Goal: Task Accomplishment & Management: Use online tool/utility

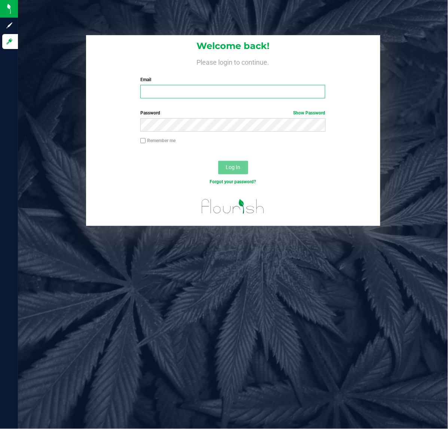
click at [214, 92] on input "Email" at bounding box center [232, 91] width 185 height 13
type input "[EMAIL_ADDRESS][DOMAIN_NAME]"
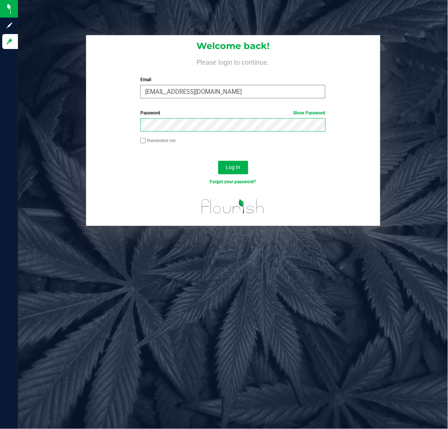
click at [218, 161] on button "Log In" at bounding box center [233, 167] width 30 height 13
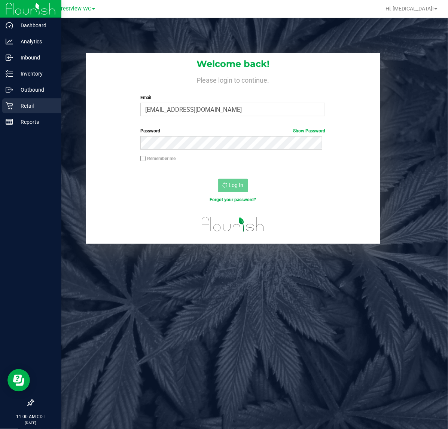
click at [13, 102] on p "Retail" at bounding box center [35, 105] width 45 height 9
click at [32, 404] on icon at bounding box center [30, 402] width 7 height 7
click at [27, 404] on input "checkbox" at bounding box center [27, 404] width 0 height 0
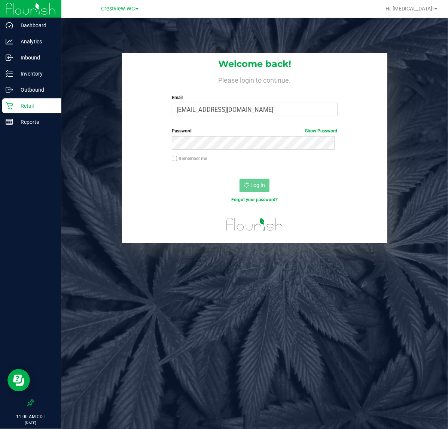
click at [26, 108] on p "Retail" at bounding box center [35, 105] width 45 height 9
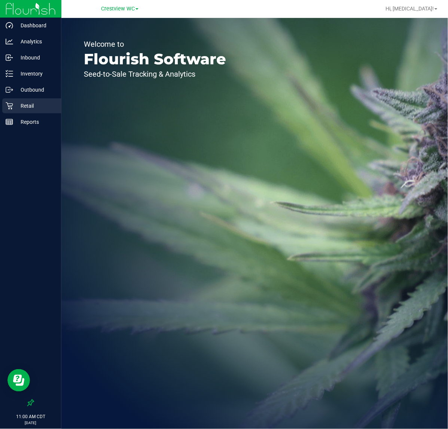
click at [27, 104] on p "Retail" at bounding box center [35, 105] width 45 height 9
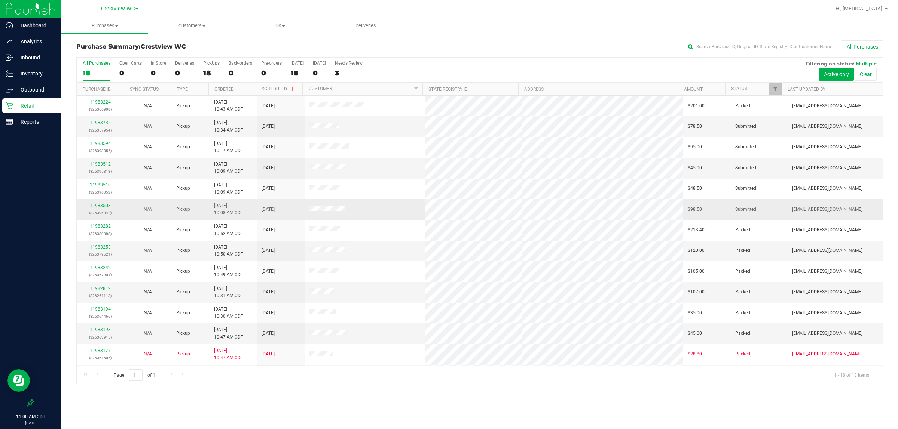
click at [100, 204] on link "11983503" at bounding box center [100, 205] width 21 height 5
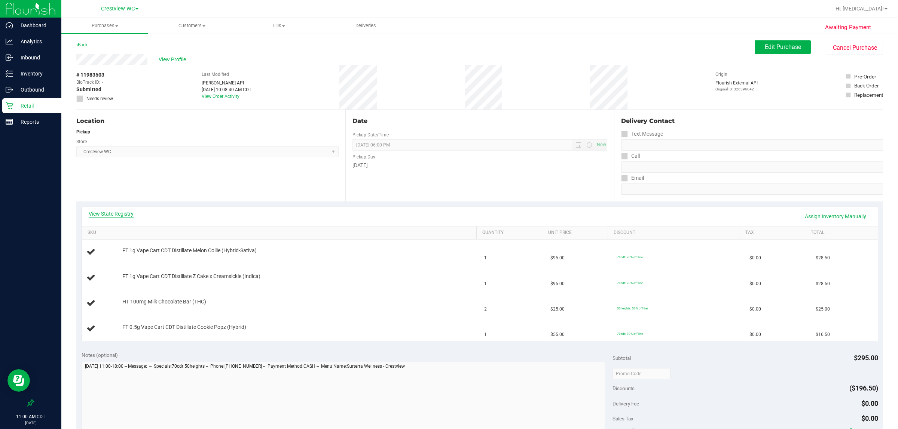
click at [100, 212] on link "View State Registry" at bounding box center [111, 213] width 45 height 7
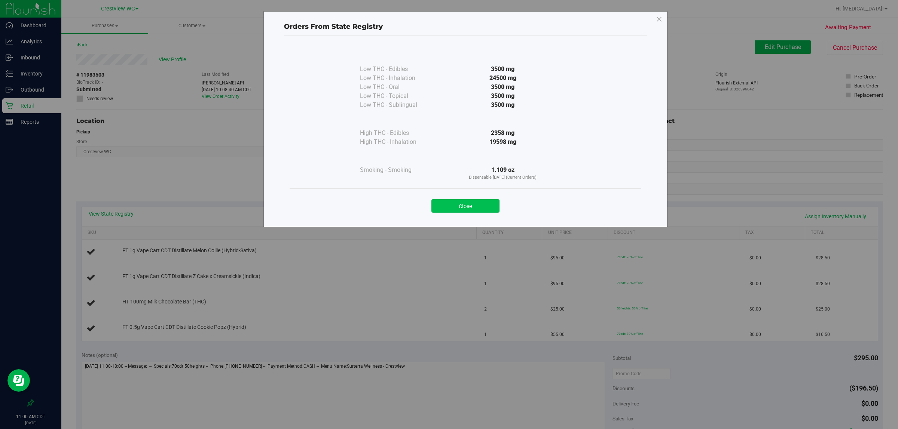
click at [447, 206] on button "Close" at bounding box center [465, 205] width 68 height 13
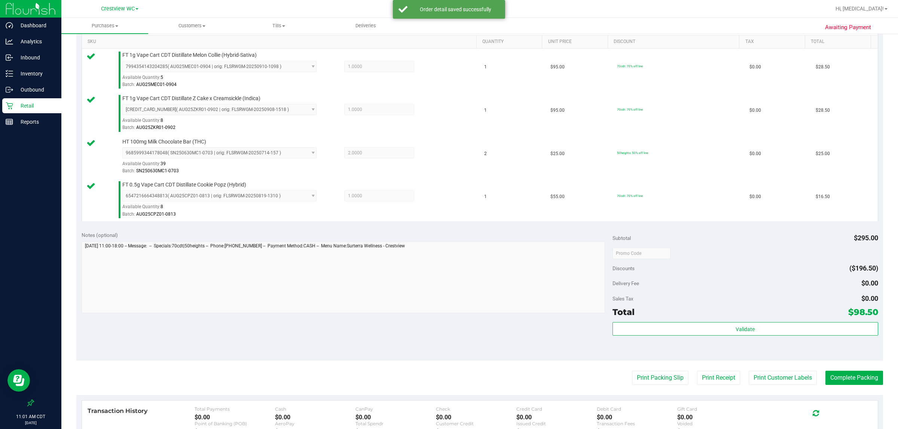
scroll to position [191, 0]
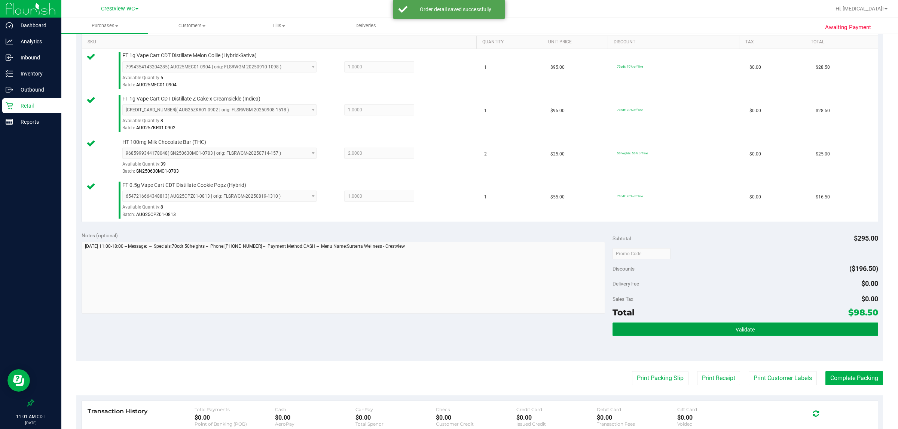
click at [447, 331] on span "Validate" at bounding box center [744, 330] width 19 height 6
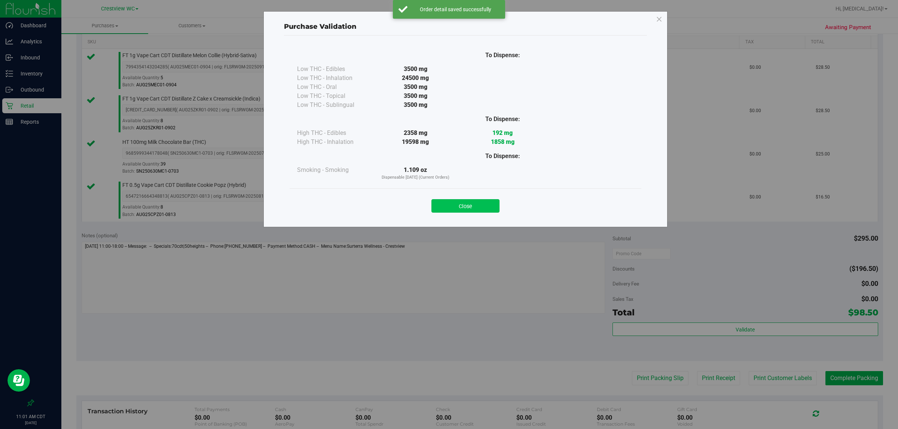
click at [447, 210] on button "Close" at bounding box center [465, 205] width 68 height 13
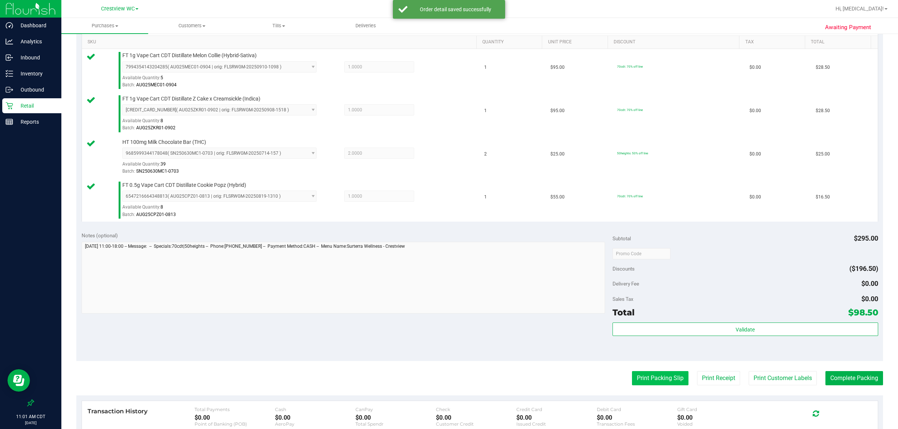
click at [447, 378] on button "Print Packing Slip" at bounding box center [660, 378] width 56 height 14
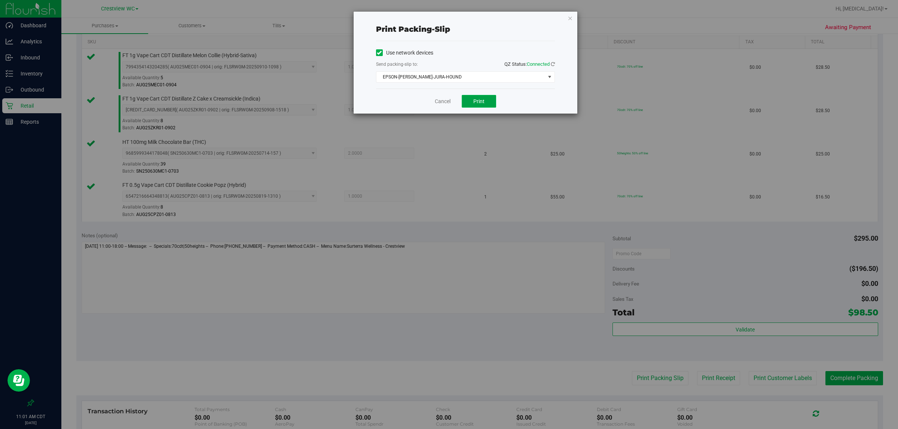
click at [447, 95] on button "Print" at bounding box center [479, 101] width 34 height 13
click at [440, 99] on link "Cancel" at bounding box center [443, 102] width 16 height 8
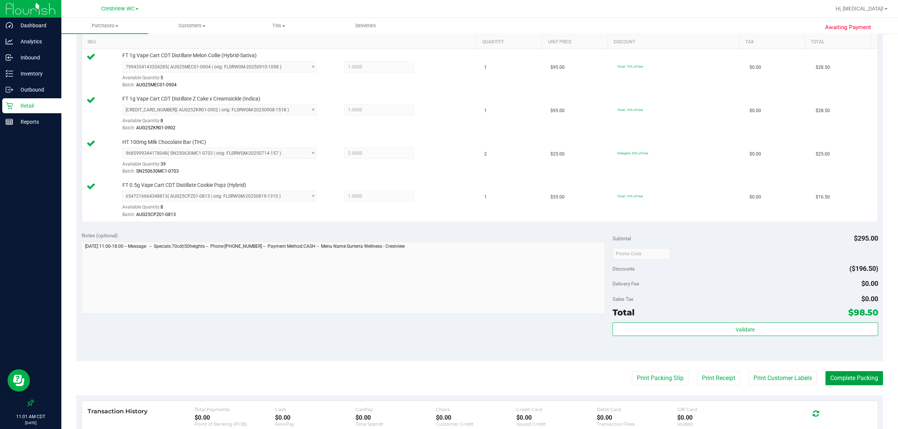
click at [447, 380] on button "Complete Packing" at bounding box center [854, 378] width 58 height 14
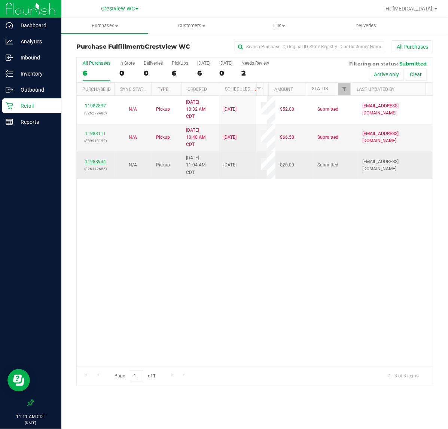
click at [99, 161] on link "11983934" at bounding box center [95, 161] width 21 height 5
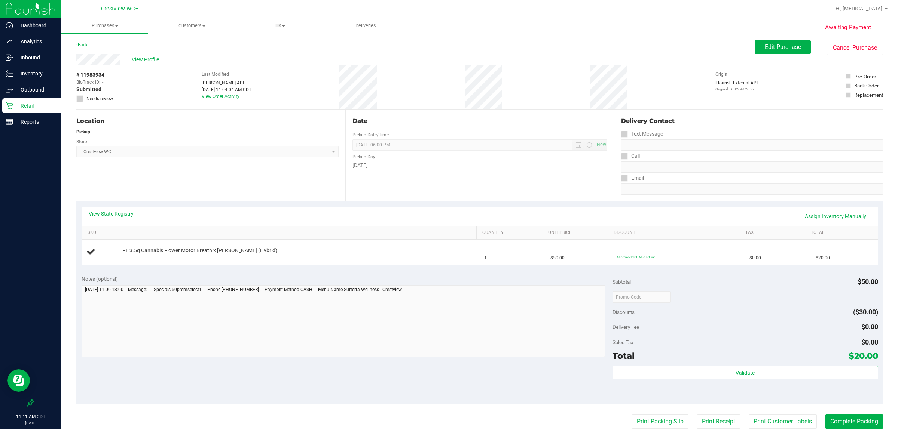
click at [109, 215] on link "View State Registry" at bounding box center [111, 213] width 45 height 7
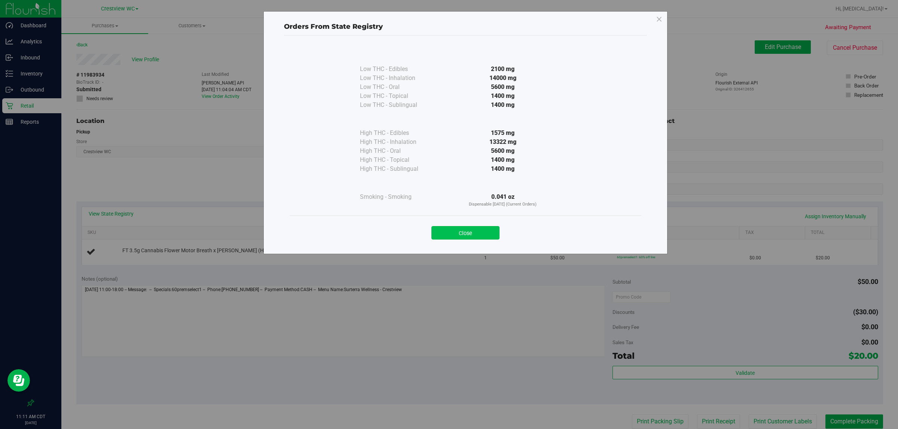
click at [447, 235] on button "Close" at bounding box center [465, 232] width 68 height 13
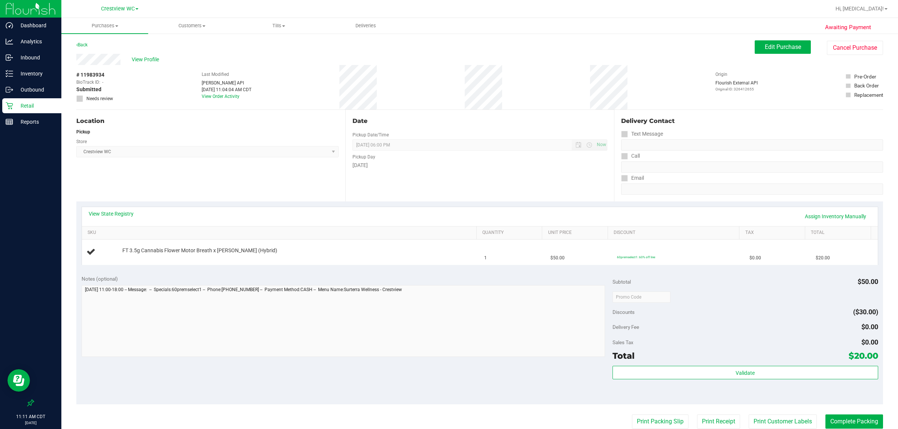
click at [229, 193] on div "Location Pickup Store Crestview WC Select Store [PERSON_NAME][GEOGRAPHIC_DATA] …" at bounding box center [210, 156] width 269 height 92
click at [38, 111] on div "Retail" at bounding box center [31, 105] width 59 height 15
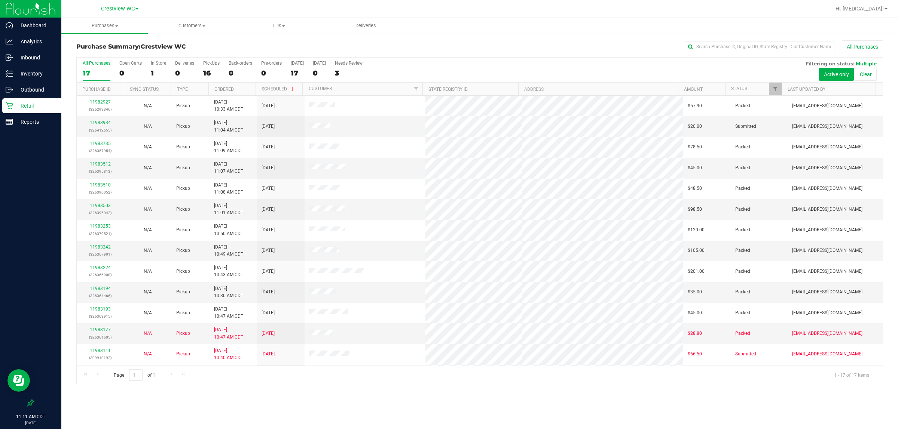
click at [447, 413] on div "Purchases Summary of purchases Fulfillment All purchases Customers All customer…" at bounding box center [479, 223] width 836 height 411
click at [358, 59] on div "All Purchases 17 Open Carts 0 In Store 1 Deliveries 0 PickUps 16 Back-orders 0 …" at bounding box center [480, 61] width 806 height 6
click at [358, 70] on div "3" at bounding box center [349, 73] width 28 height 9
click at [0, 0] on input "Needs Review 3" at bounding box center [0, 0] width 0 height 0
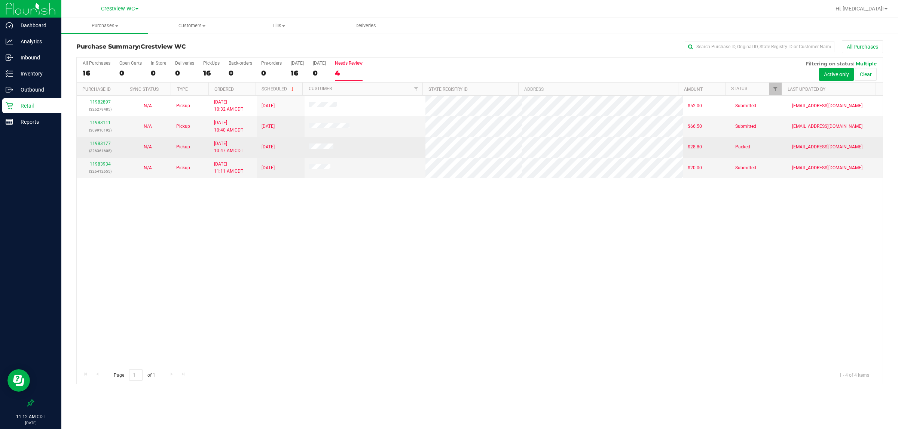
click at [99, 145] on link "11983177" at bounding box center [100, 143] width 21 height 5
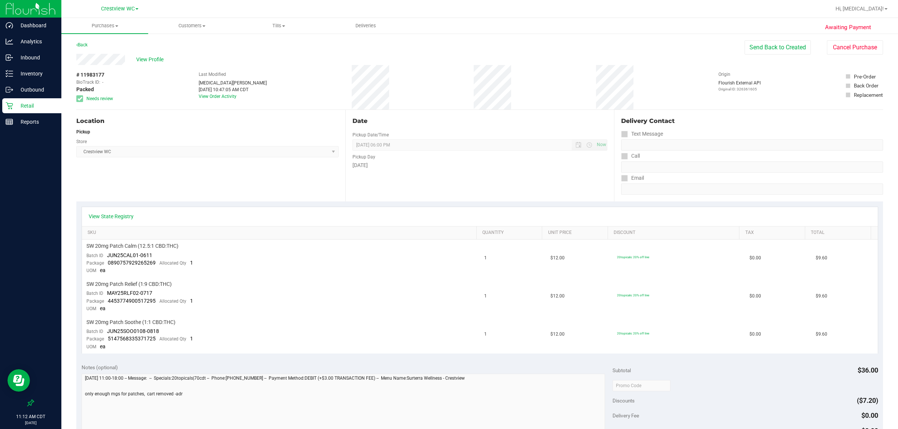
click at [21, 101] on p "Retail" at bounding box center [35, 105] width 45 height 9
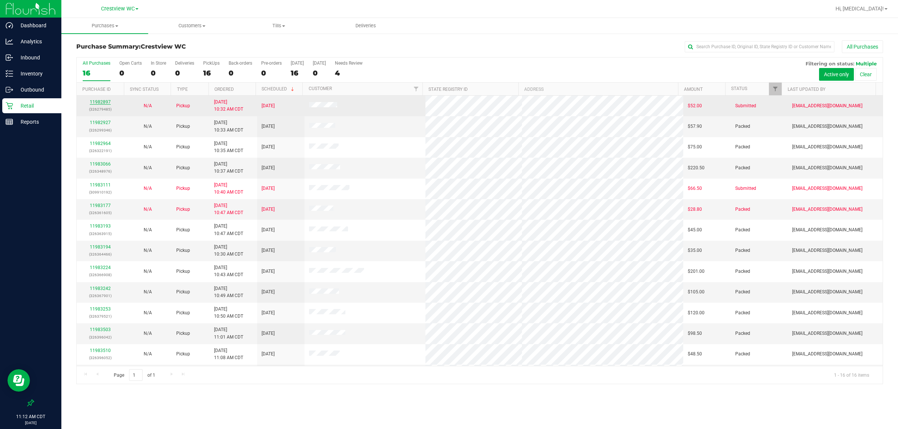
click at [101, 105] on link "11982897" at bounding box center [100, 101] width 21 height 5
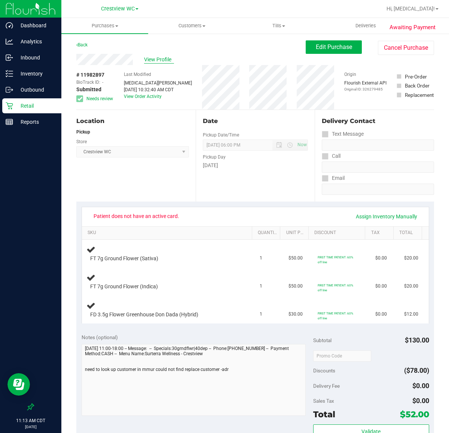
click at [155, 59] on span "View Profile" at bounding box center [159, 60] width 30 height 8
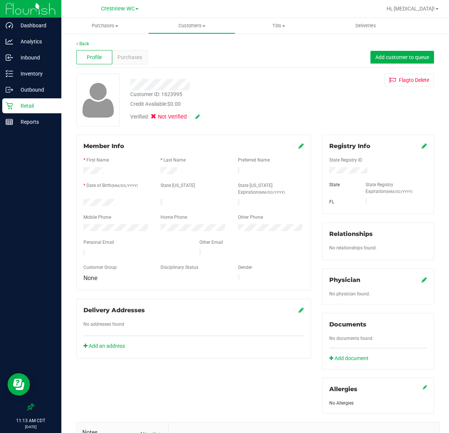
click at [198, 114] on icon at bounding box center [197, 116] width 4 height 5
click at [169, 117] on span "Medical" at bounding box center [172, 118] width 21 height 8
click at [0, 0] on input "Medical" at bounding box center [0, 0] width 0 height 0
click at [211, 118] on icon at bounding box center [208, 116] width 6 height 5
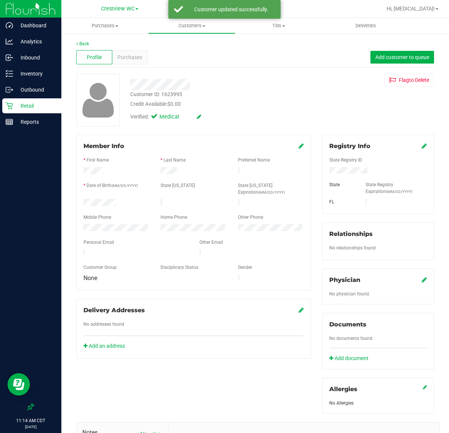
click at [420, 148] on div "Registry Info State Registry ID State State Registry Expiration (MM/DD/YYYY) [G…" at bounding box center [378, 174] width 112 height 79
click at [421, 146] on icon at bounding box center [423, 146] width 5 height 6
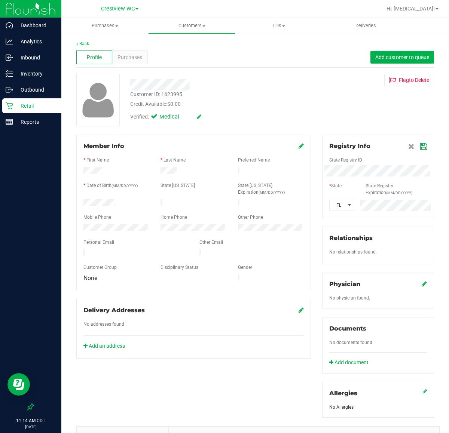
click at [420, 148] on icon at bounding box center [423, 147] width 7 height 6
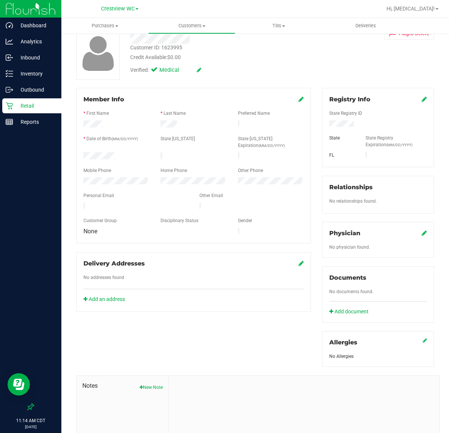
scroll to position [94, 0]
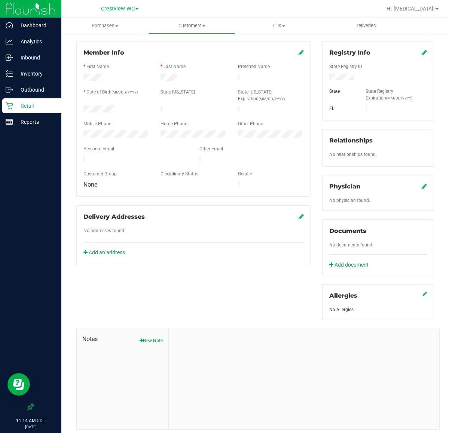
click at [421, 186] on icon at bounding box center [423, 186] width 5 height 6
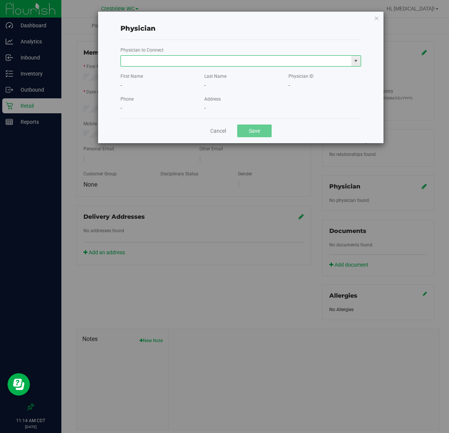
click at [217, 62] on input "text" at bounding box center [236, 61] width 230 height 10
click at [197, 79] on li "[PERSON_NAME]" at bounding box center [241, 73] width 240 height 11
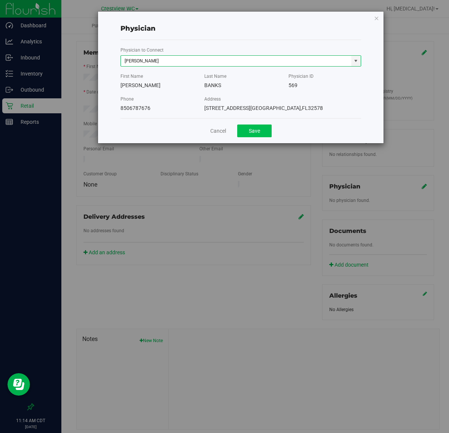
type input "[PERSON_NAME]"
click at [256, 134] on button "Save" at bounding box center [254, 131] width 34 height 13
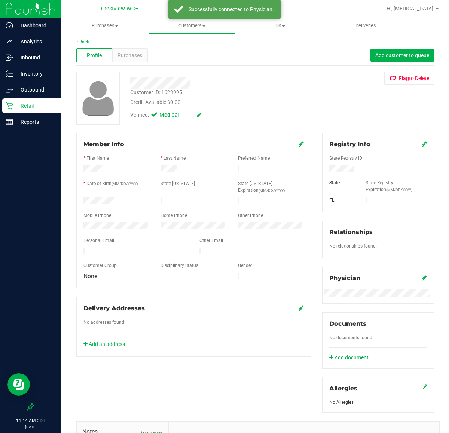
scroll to position [0, 0]
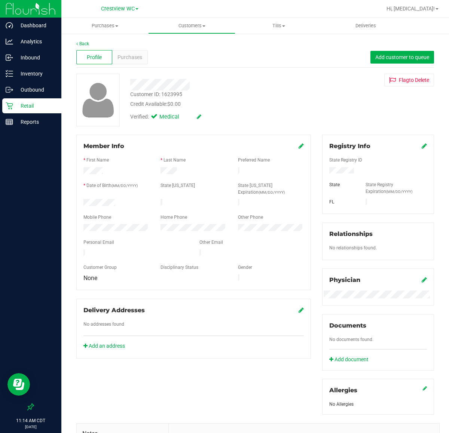
click at [298, 307] on icon at bounding box center [300, 310] width 5 height 6
click at [131, 58] on span "Purchases" at bounding box center [129, 57] width 25 height 8
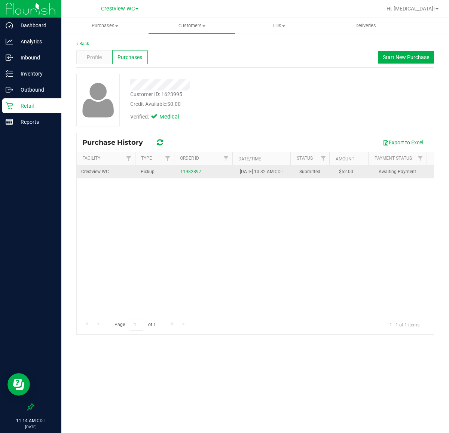
click at [186, 175] on div "11982897" at bounding box center [205, 171] width 50 height 7
click at [185, 174] on link "11982897" at bounding box center [190, 171] width 21 height 5
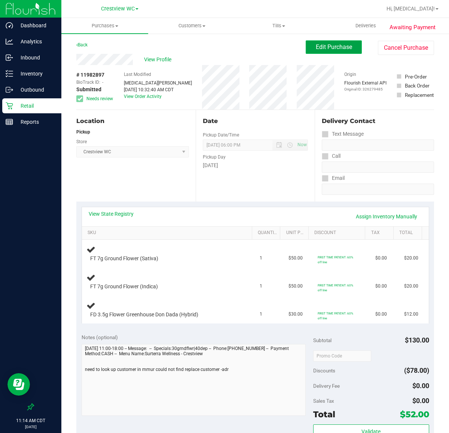
click at [331, 46] on span "Edit Purchase" at bounding box center [334, 46] width 36 height 7
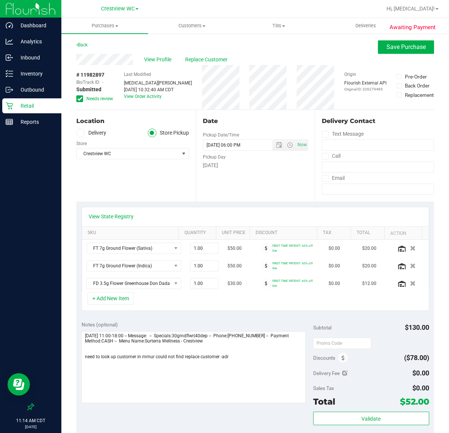
click at [96, 98] on span "Needs review" at bounding box center [99, 98] width 27 height 7
click at [0, 0] on input "Needs review" at bounding box center [0, 0] width 0 height 0
click at [386, 47] on span "Save Purchase" at bounding box center [405, 46] width 39 height 7
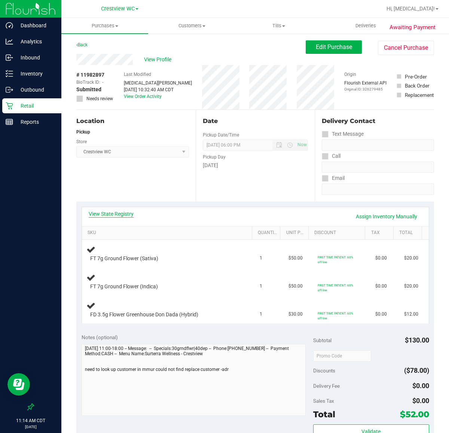
click at [111, 216] on link "View State Registry" at bounding box center [111, 213] width 45 height 7
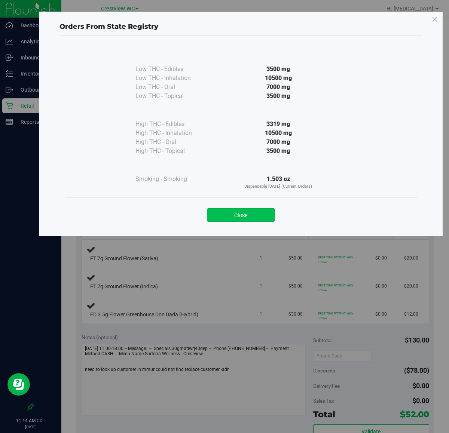
click at [255, 218] on button "Close" at bounding box center [241, 214] width 68 height 13
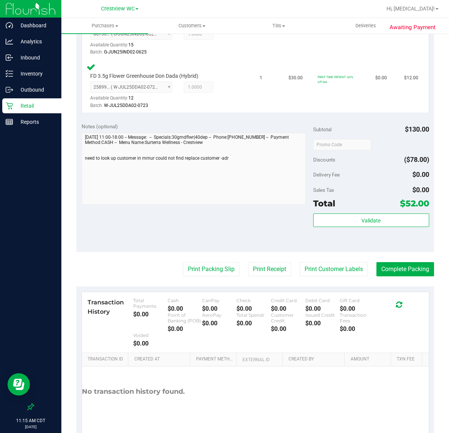
scroll to position [298, 0]
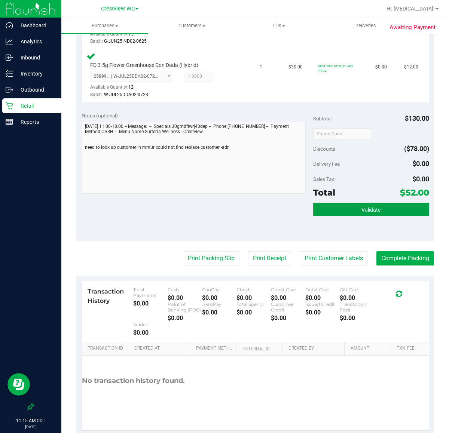
click at [386, 212] on button "Validate" at bounding box center [371, 209] width 116 height 13
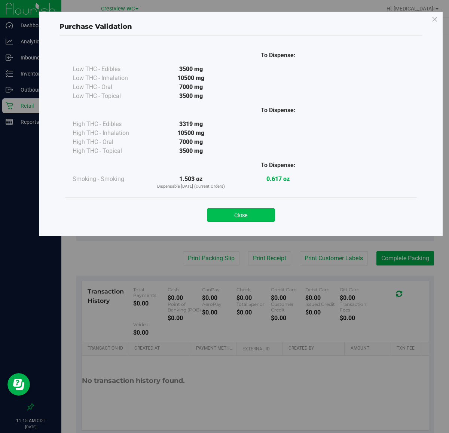
click at [251, 212] on button "Close" at bounding box center [241, 214] width 68 height 13
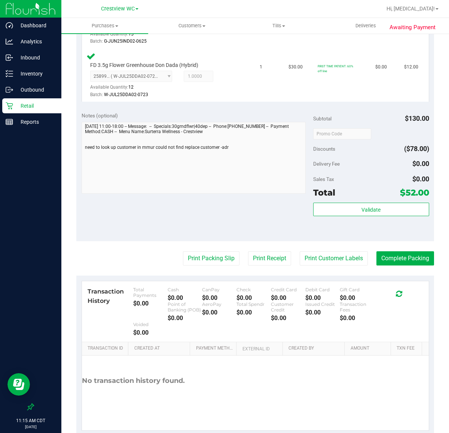
click at [246, 287] on div "Check" at bounding box center [253, 290] width 34 height 6
click at [406, 258] on button "Complete Packing" at bounding box center [405, 258] width 58 height 14
click at [200, 257] on button "Print Packing Slip" at bounding box center [205, 258] width 56 height 14
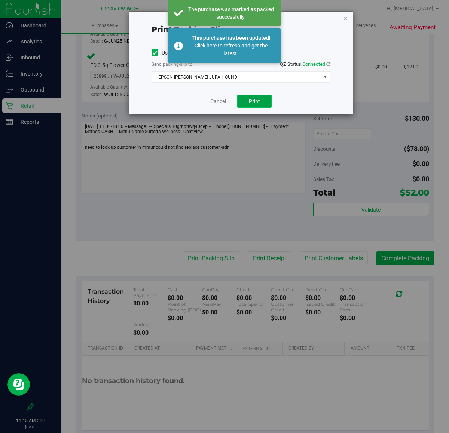
click at [258, 99] on span "Print" at bounding box center [254, 101] width 11 height 6
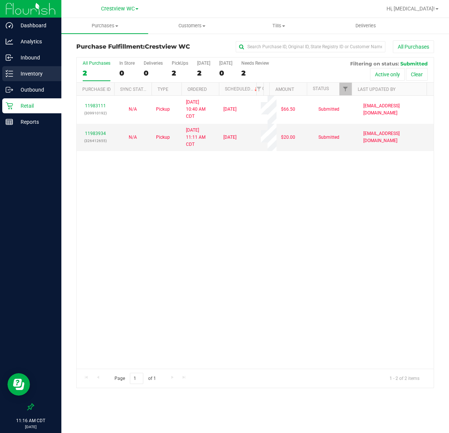
click at [21, 74] on p "Inventory" at bounding box center [35, 73] width 45 height 9
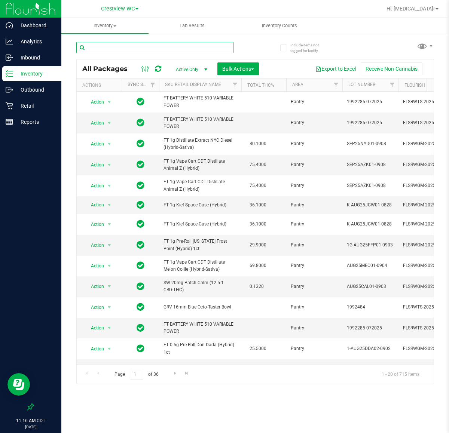
click at [115, 47] on input "text" at bounding box center [154, 47] width 157 height 11
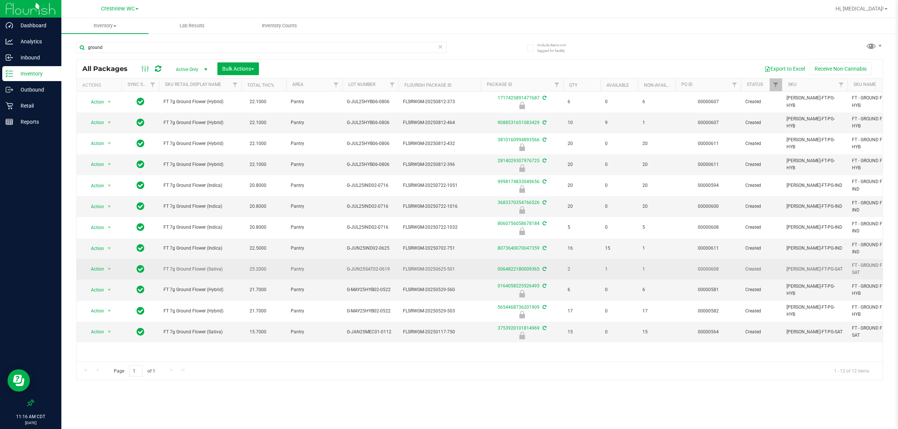
click at [184, 273] on span "FT 7g Ground Flower (Sativa)" at bounding box center [199, 269] width 73 height 7
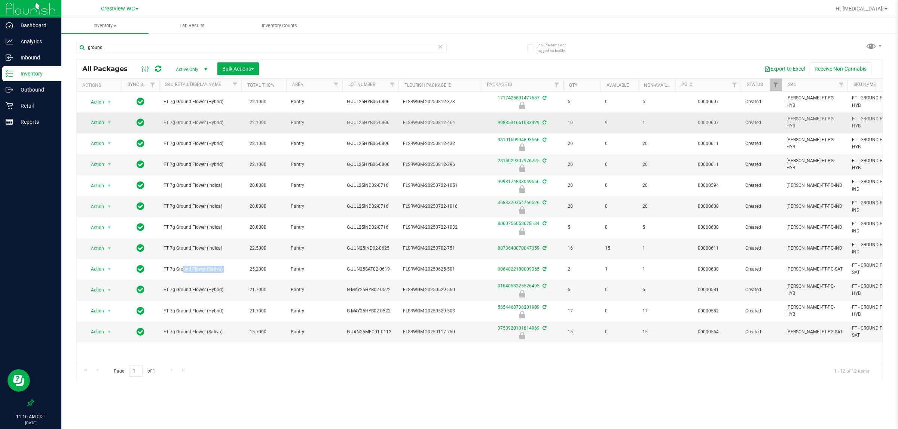
copy td "FT 7g Ground Flower (Sativa)"
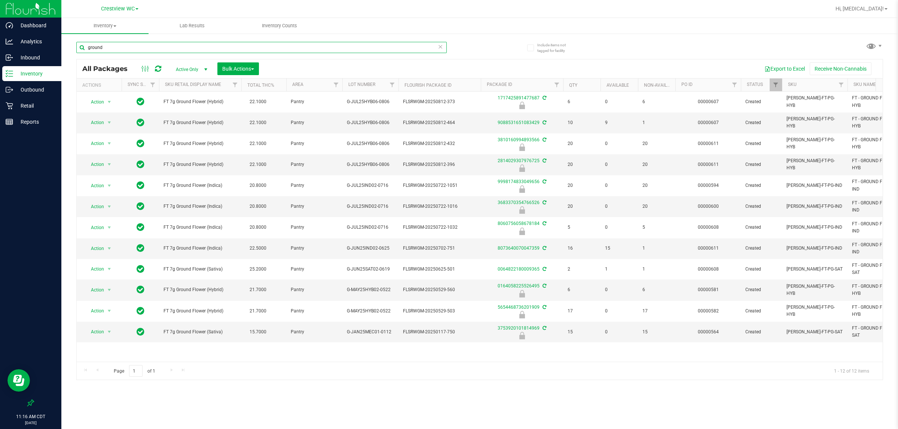
click at [141, 45] on input "ground" at bounding box center [261, 47] width 370 height 11
paste input "FT 7g Ground Flower (Sativa)"
type input "FT 7g Ground Flower (Sativa)"
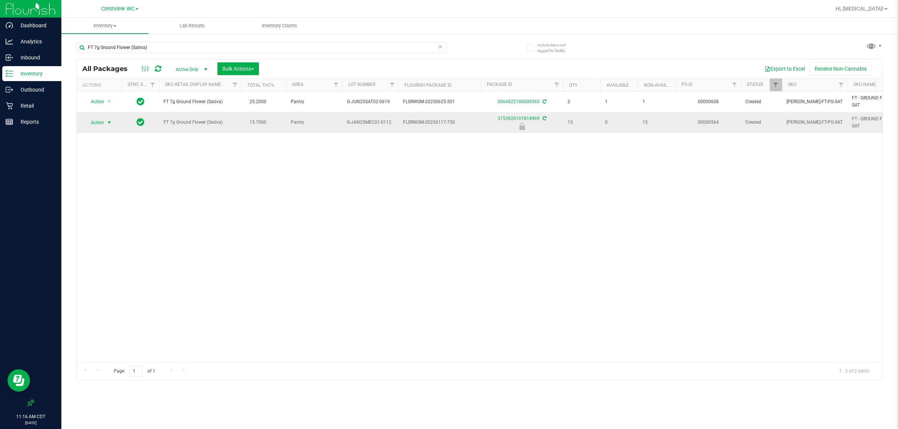
click at [91, 125] on span "Action" at bounding box center [94, 122] width 20 height 10
click at [101, 206] on li "Unlock package" at bounding box center [109, 211] width 48 height 11
click at [447, 120] on div "3753920101814969" at bounding box center [521, 122] width 85 height 7
click at [447, 122] on link "3753920101814969" at bounding box center [518, 122] width 42 height 5
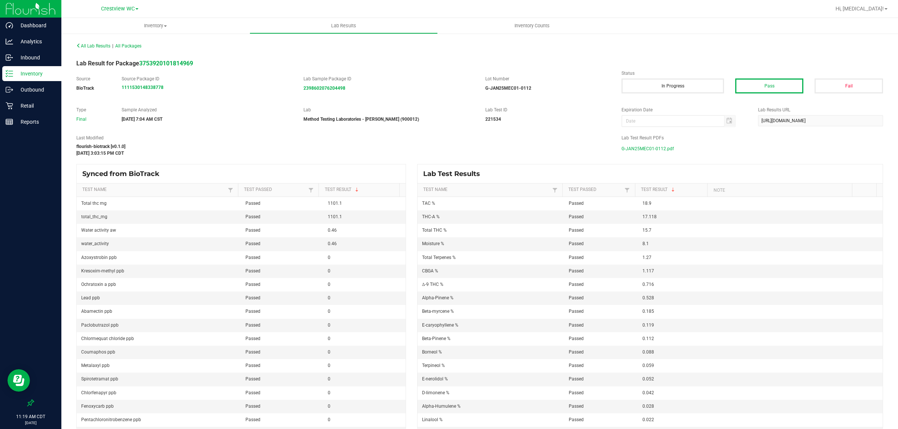
click at [447, 152] on span "G-JAN25MEC01-0112.pdf" at bounding box center [647, 148] width 52 height 11
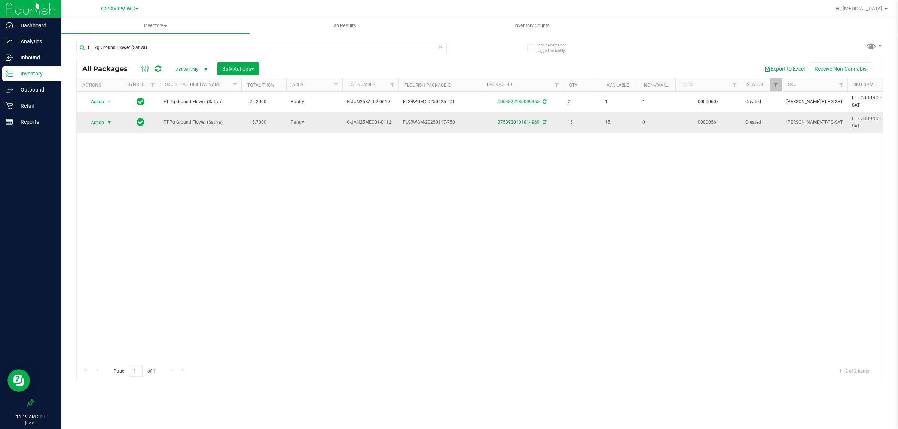
click at [103, 122] on span "Action" at bounding box center [94, 122] width 20 height 10
click at [119, 217] on li "Print package label" at bounding box center [114, 213] width 58 height 11
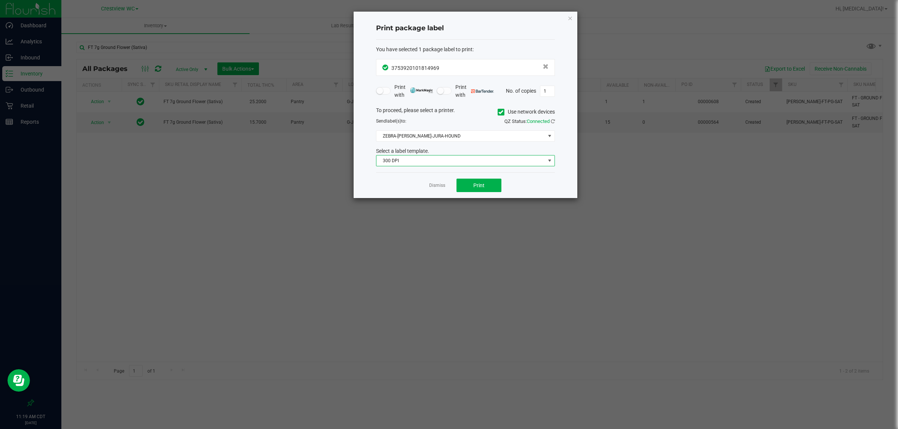
click at [447, 159] on span "300 DPI" at bounding box center [460, 161] width 169 height 10
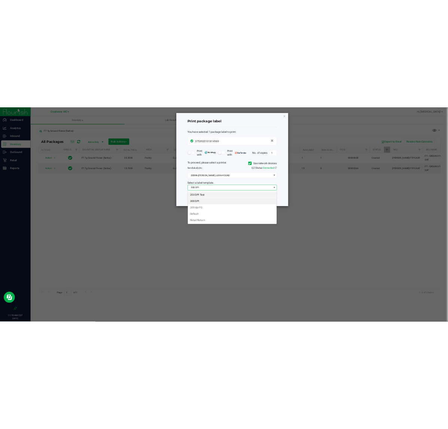
scroll to position [12, 178]
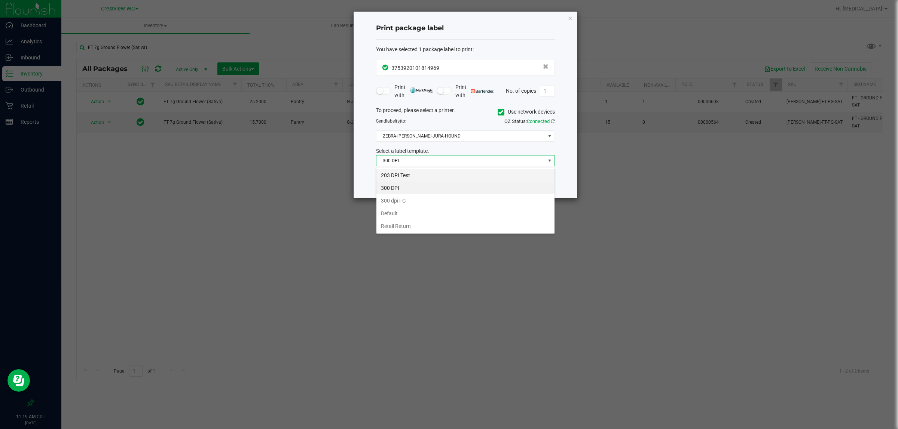
click at [431, 174] on li "203 DPI Test" at bounding box center [465, 175] width 178 height 13
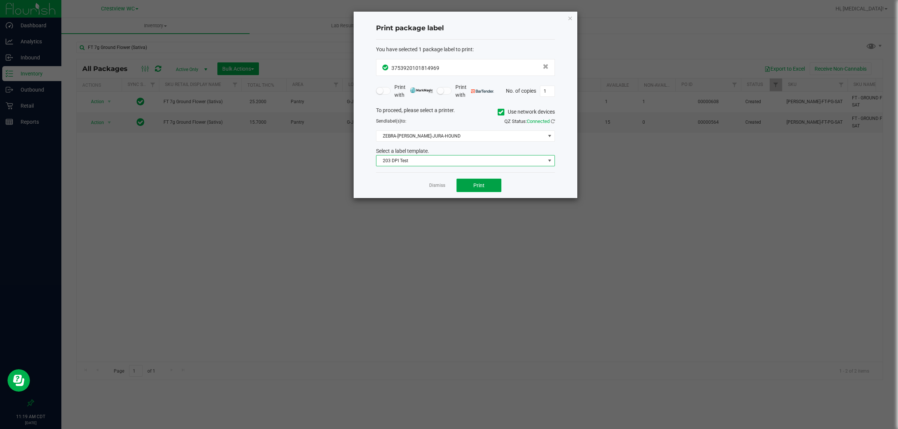
click at [447, 181] on button "Print" at bounding box center [478, 185] width 45 height 13
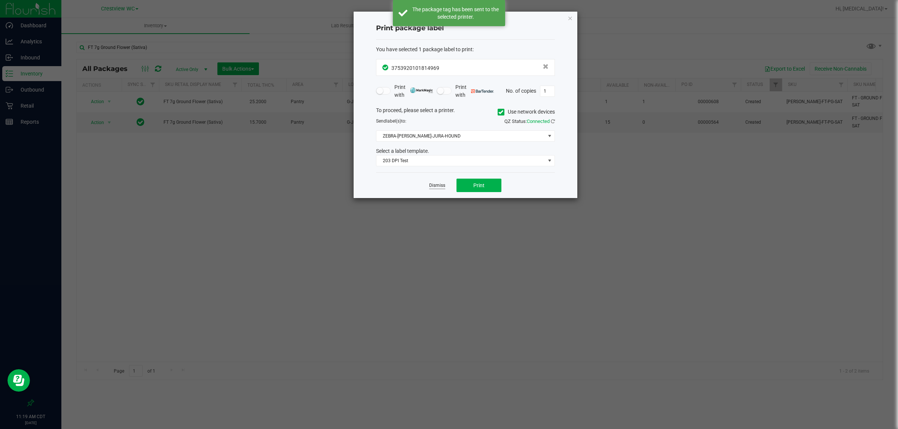
click at [444, 186] on link "Dismiss" at bounding box center [437, 186] width 16 height 6
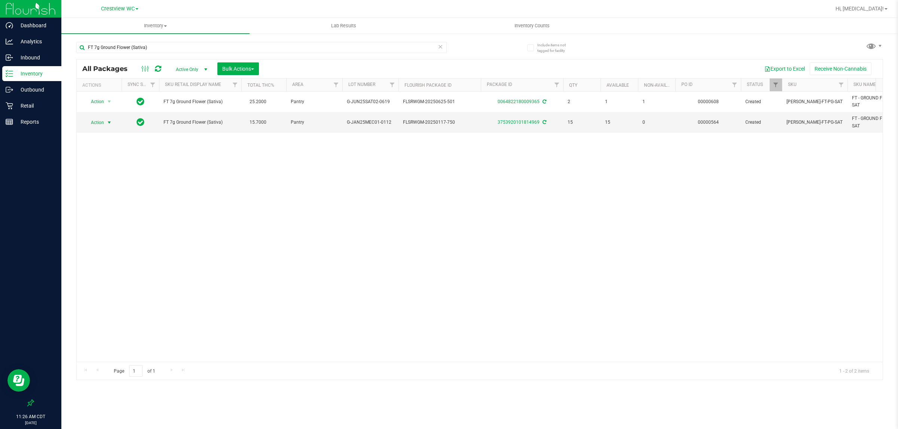
click at [447, 307] on div "Action Action Adjust qty Create package Edit attributes Global inventory Locate…" at bounding box center [480, 227] width 806 height 270
click at [447, 314] on div "Action Action Adjust qty Create package Edit attributes Global inventory Locate…" at bounding box center [480, 227] width 806 height 270
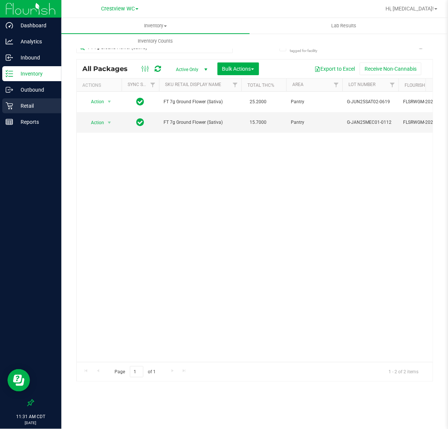
click at [31, 105] on p "Retail" at bounding box center [35, 105] width 45 height 9
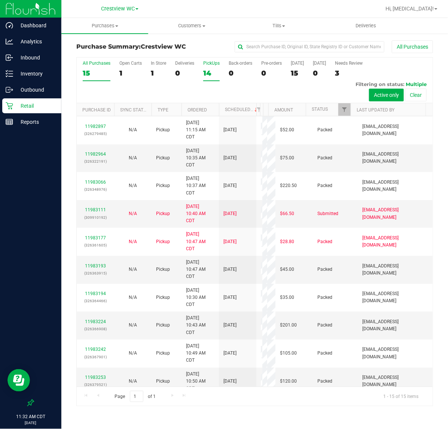
click at [208, 70] on div "14" at bounding box center [211, 73] width 16 height 9
click at [0, 0] on input "PickUps 14" at bounding box center [0, 0] width 0 height 0
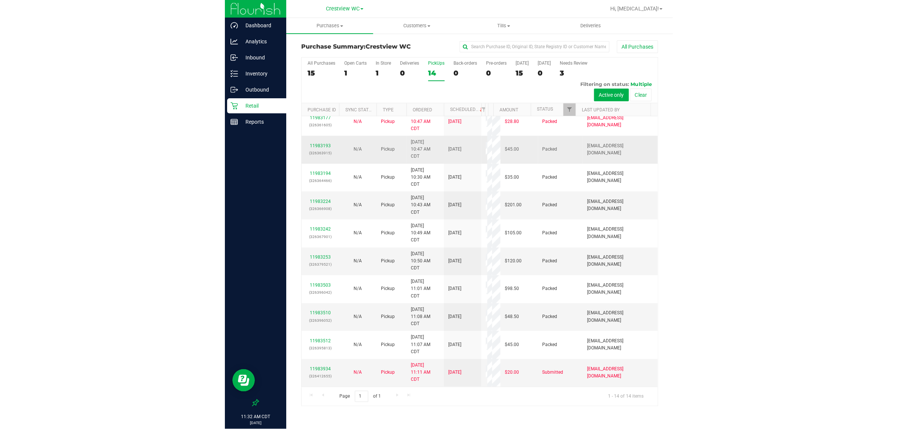
scroll to position [186, 0]
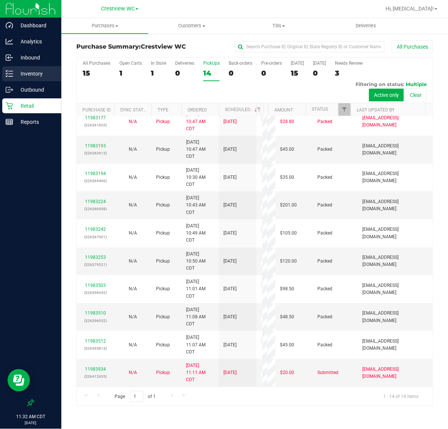
click at [33, 70] on p "Inventory" at bounding box center [35, 73] width 45 height 9
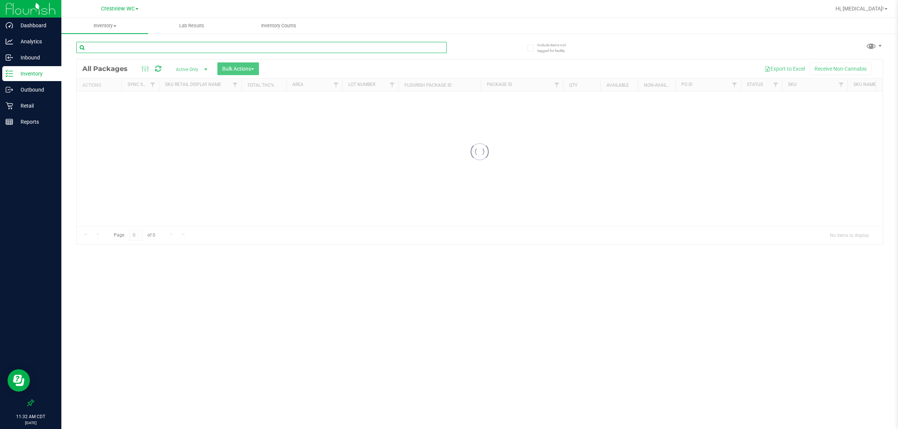
click at [187, 47] on input "text" at bounding box center [261, 47] width 370 height 11
type input "pj1"
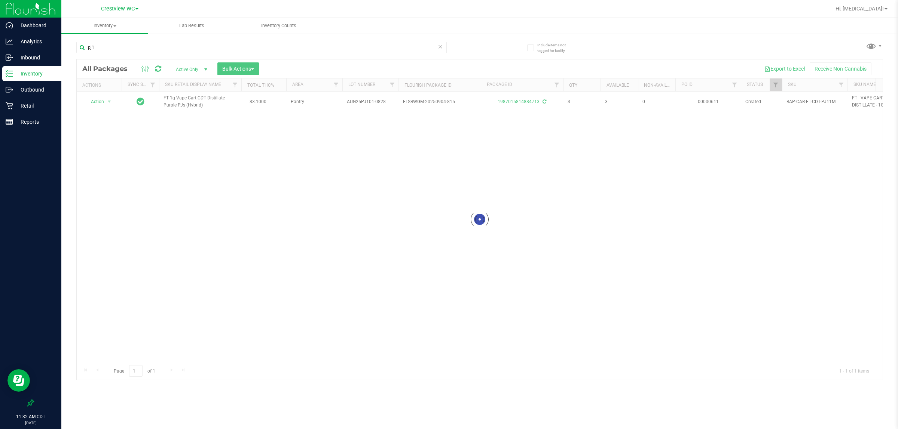
click at [447, 104] on div at bounding box center [480, 219] width 806 height 321
click at [447, 99] on link "1987015814884713" at bounding box center [518, 101] width 42 height 5
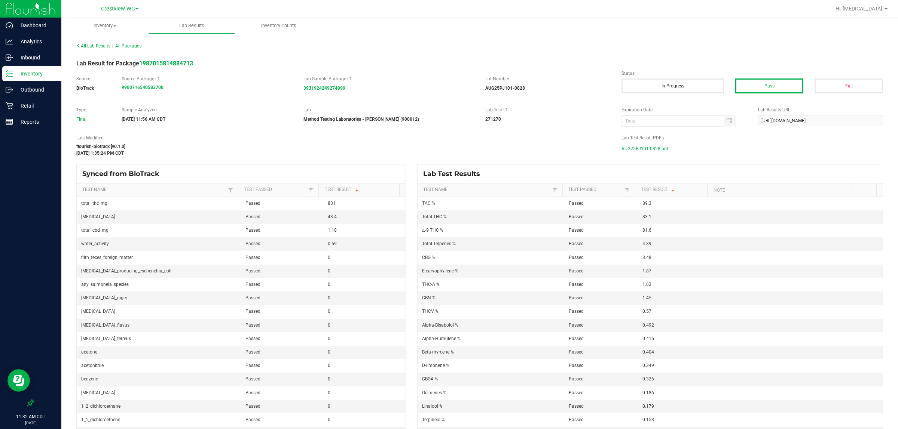
click at [447, 150] on span "AUG25PJ101-0828.pdf" at bounding box center [644, 148] width 47 height 11
click at [340, 132] on div "All Lab Results | All Packages Lab Result for Package 1987015814884713 Source B…" at bounding box center [479, 234] width 806 height 389
click at [25, 100] on div "Retail" at bounding box center [31, 105] width 59 height 15
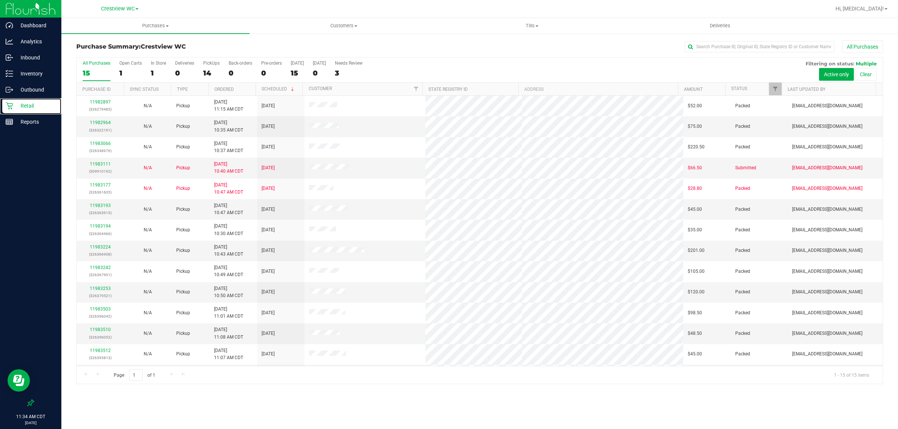
scroll to position [40, 0]
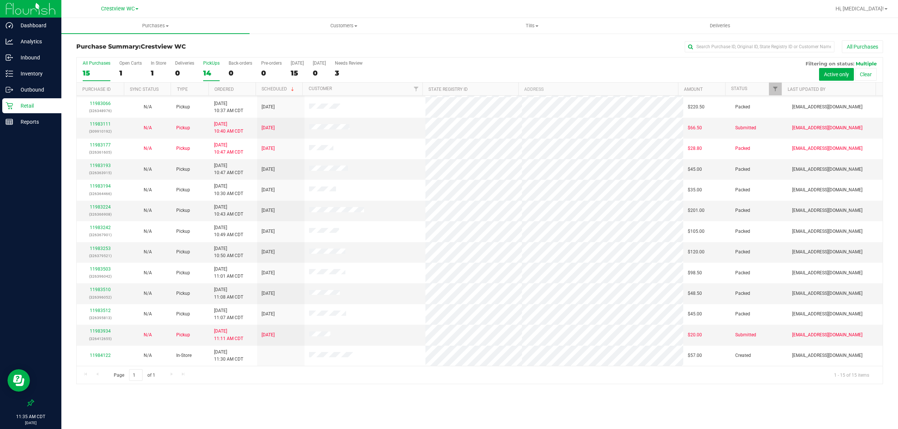
click at [208, 71] on div "14" at bounding box center [211, 73] width 16 height 9
click at [0, 0] on input "PickUps 14" at bounding box center [0, 0] width 0 height 0
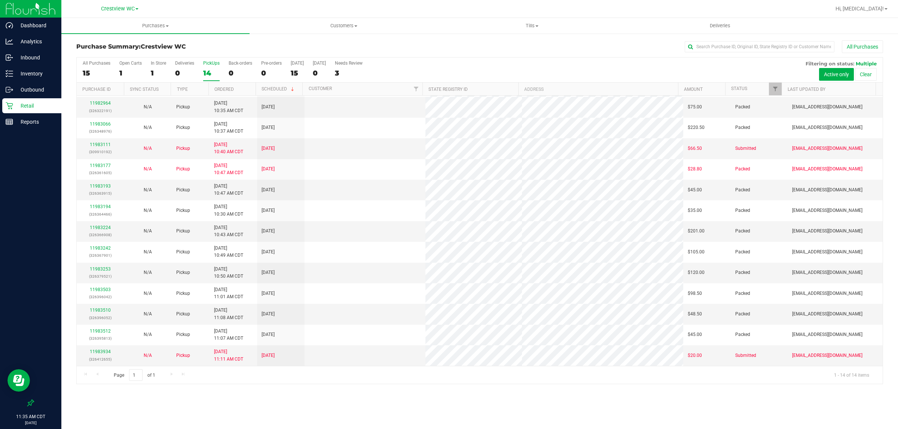
scroll to position [0, 0]
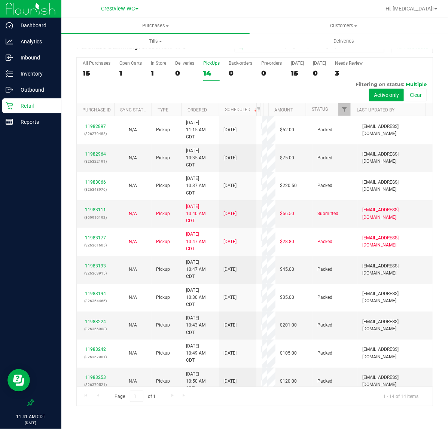
click at [210, 70] on div "14" at bounding box center [211, 73] width 16 height 9
click at [0, 0] on input "PickUps 14" at bounding box center [0, 0] width 0 height 0
click at [34, 74] on p "Inventory" at bounding box center [35, 73] width 45 height 9
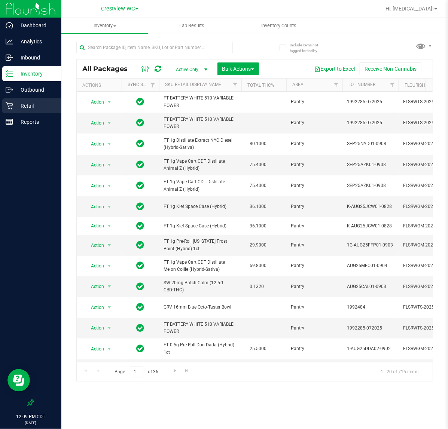
click at [27, 108] on p "Retail" at bounding box center [35, 105] width 45 height 9
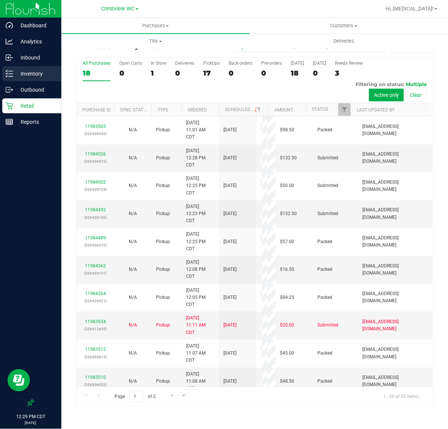
click at [49, 71] on p "Inventory" at bounding box center [35, 73] width 45 height 9
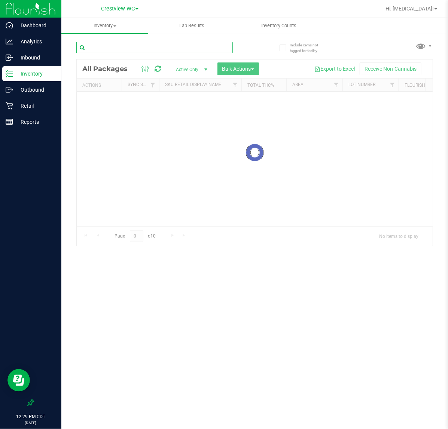
click at [111, 46] on input "text" at bounding box center [154, 47] width 156 height 11
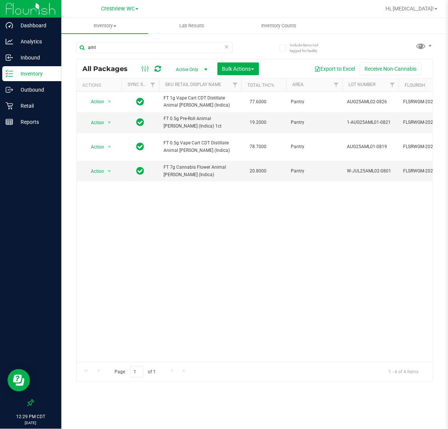
click at [292, 311] on div "Action Action Adjust qty Create package Edit attributes Global inventory Locate…" at bounding box center [255, 227] width 356 height 270
click at [180, 283] on div "Action Action Adjust qty Create package Edit attributes Global inventory Locate…" at bounding box center [255, 227] width 356 height 270
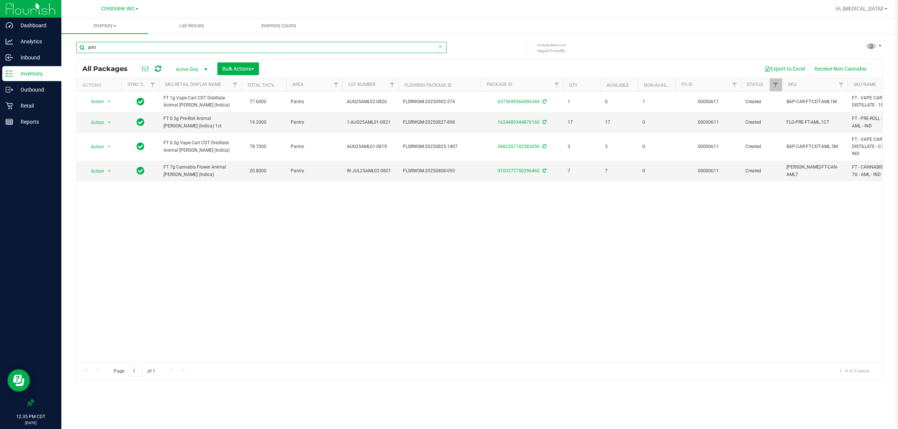
click at [128, 51] on input "aml" at bounding box center [261, 47] width 370 height 11
type input "5ct"
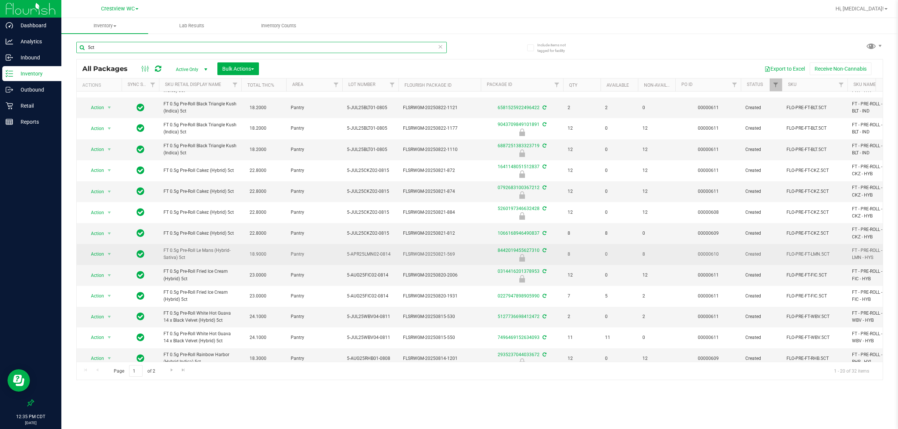
scroll to position [155, 0]
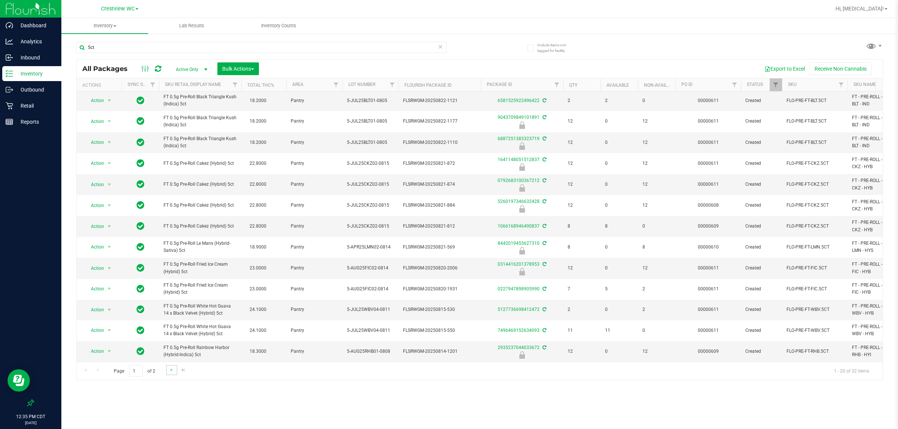
click at [174, 366] on link "Go to the next page" at bounding box center [171, 370] width 11 height 10
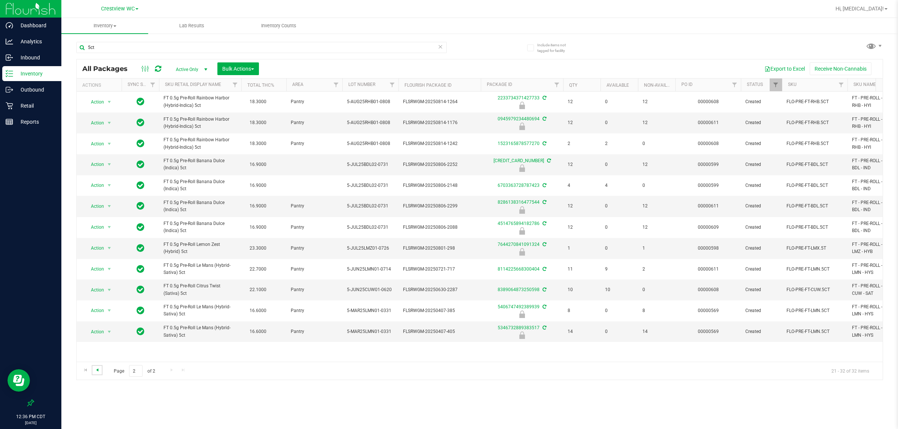
click at [94, 370] on span "Go to the previous page" at bounding box center [97, 370] width 6 height 6
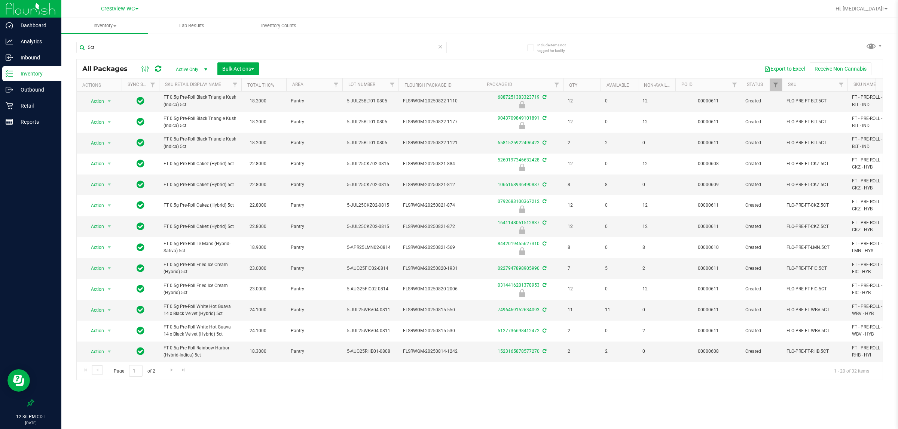
scroll to position [155, 0]
click at [313, 265] on span "Pantry" at bounding box center [314, 268] width 47 height 7
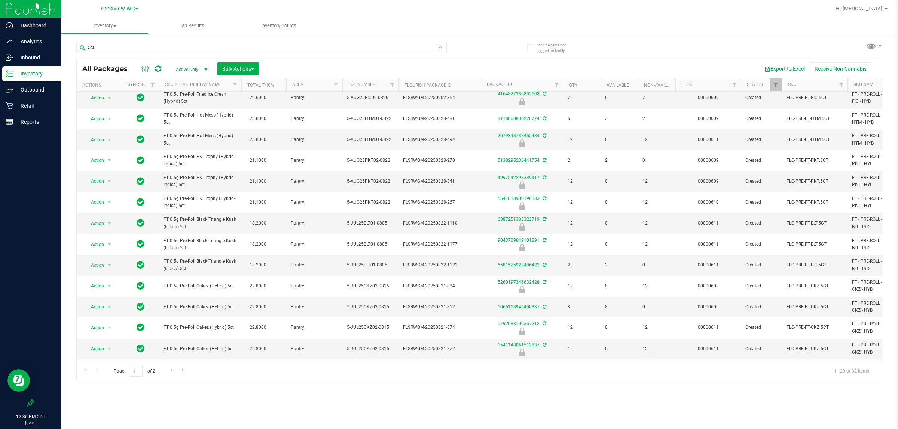
scroll to position [0, 0]
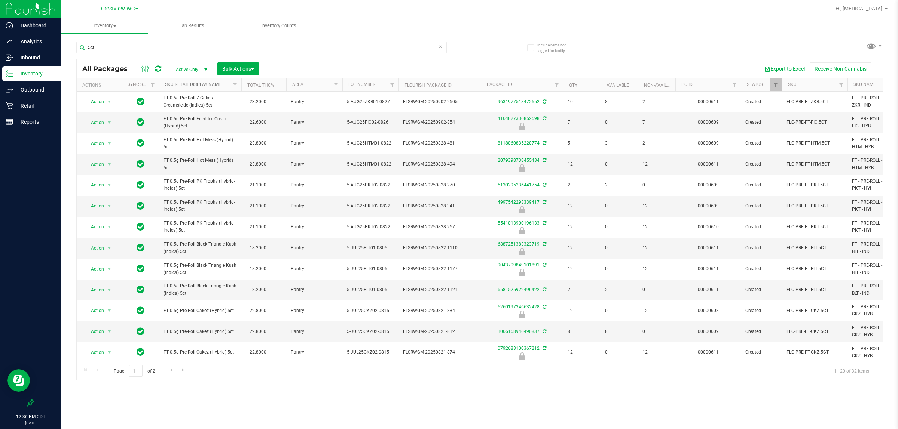
click at [200, 87] on link "SKU Retail Display Name" at bounding box center [193, 84] width 56 height 5
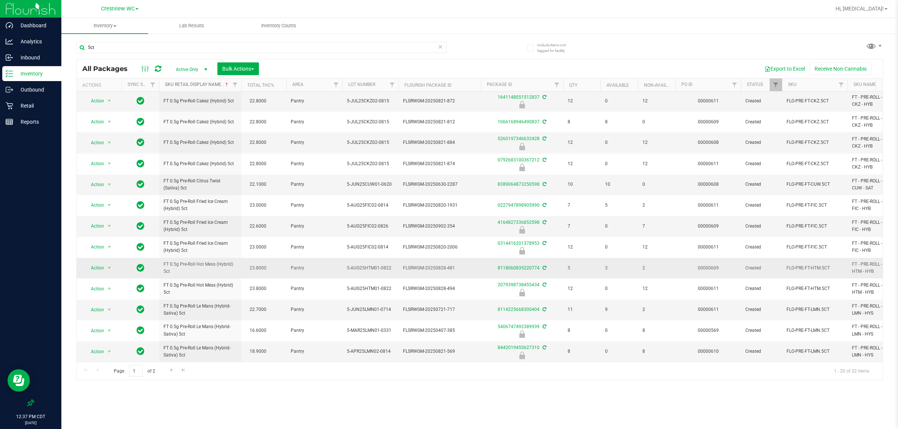
scroll to position [156, 0]
click at [168, 373] on link "Go to the next page" at bounding box center [171, 370] width 11 height 10
